Goal: Task Accomplishment & Management: Manage account settings

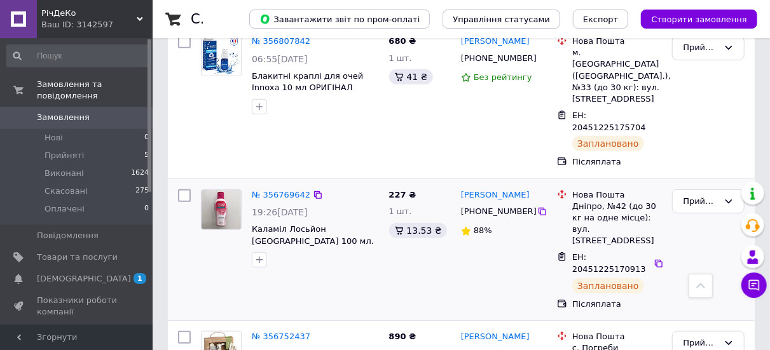
scroll to position [318, 0]
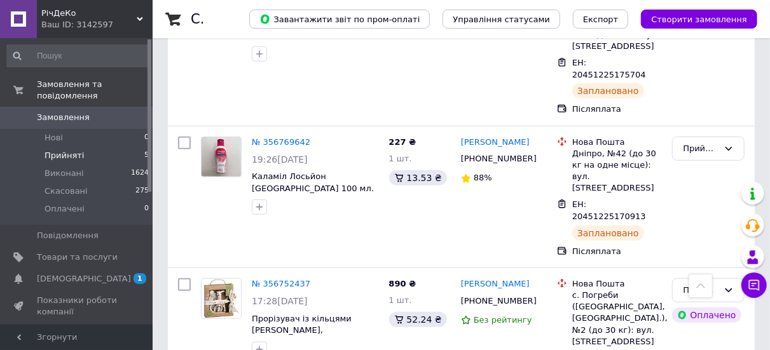
click at [78, 150] on span "Прийняті" at bounding box center [63, 155] width 39 height 11
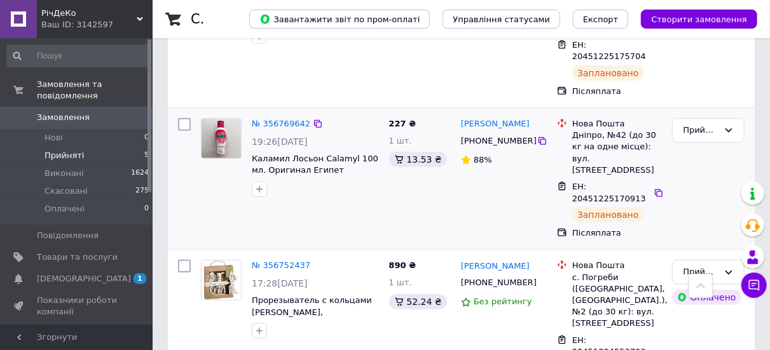
scroll to position [470, 0]
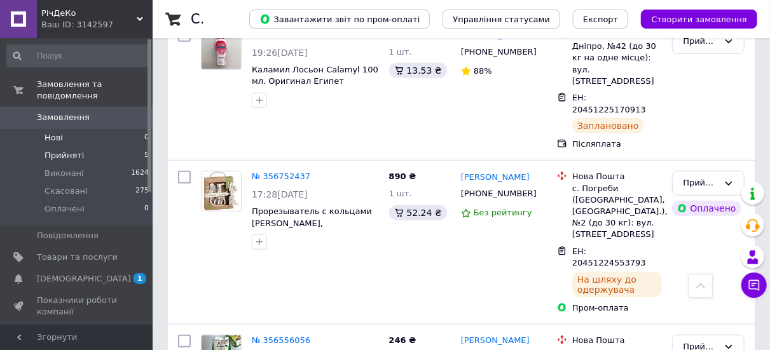
click at [65, 129] on li "Нові 0" at bounding box center [78, 138] width 156 height 18
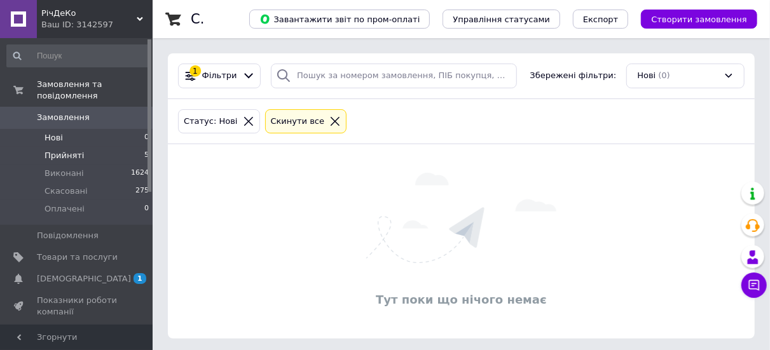
click at [67, 150] on span "Прийняті" at bounding box center [63, 155] width 39 height 11
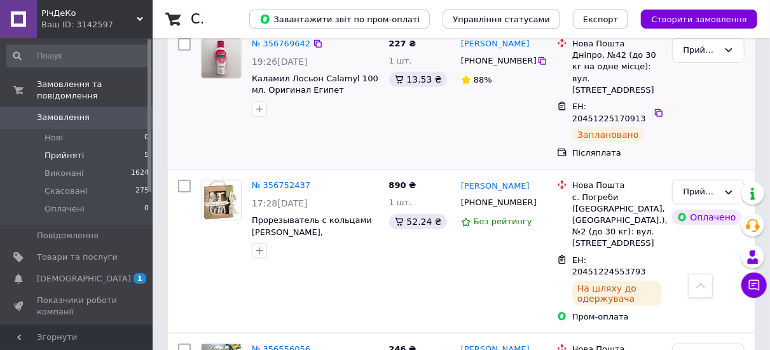
scroll to position [470, 0]
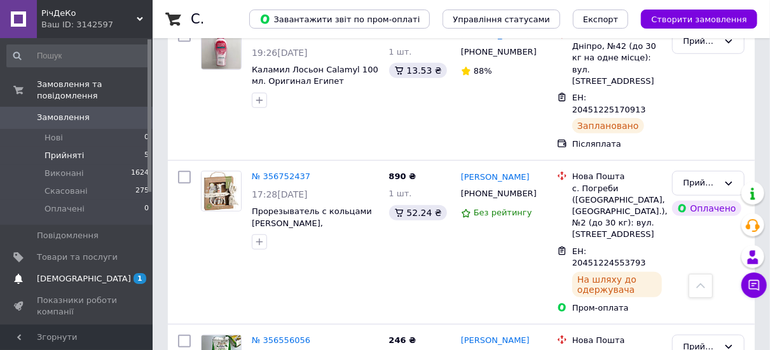
click at [80, 273] on span "[DEMOGRAPHIC_DATA]" at bounding box center [84, 278] width 94 height 11
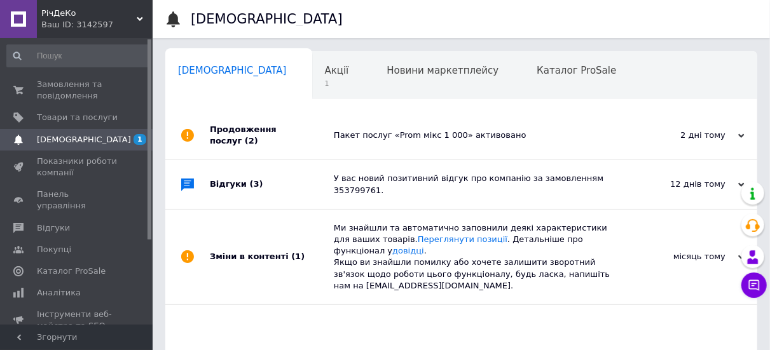
scroll to position [0, 6]
click at [318, 79] on span "1" at bounding box center [330, 84] width 24 height 10
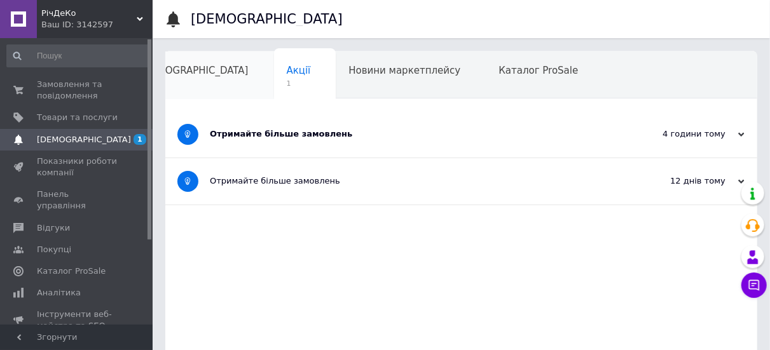
click at [208, 72] on div "[DEMOGRAPHIC_DATA]" at bounding box center [200, 75] width 147 height 48
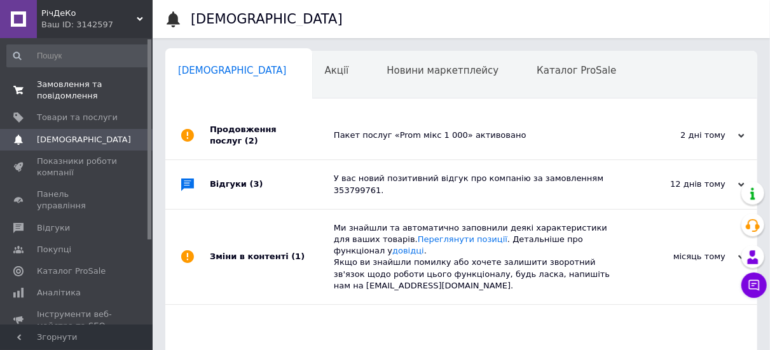
click at [79, 86] on span "Замовлення та повідомлення" at bounding box center [77, 90] width 81 height 23
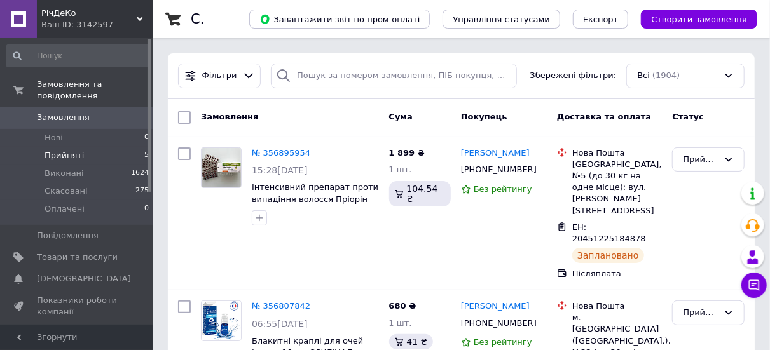
click at [69, 150] on span "Прийняті" at bounding box center [63, 155] width 39 height 11
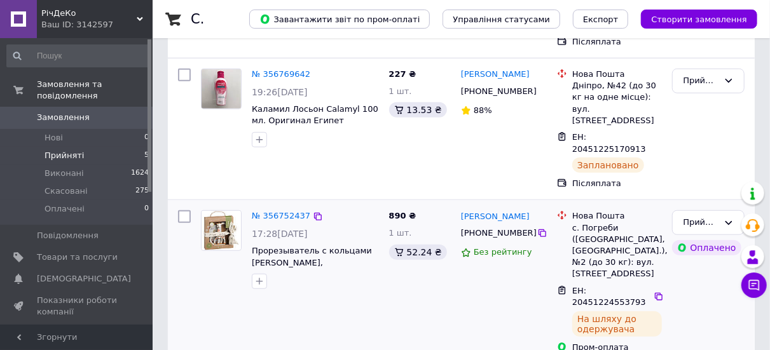
scroll to position [470, 0]
